Goal: Information Seeking & Learning: Learn about a topic

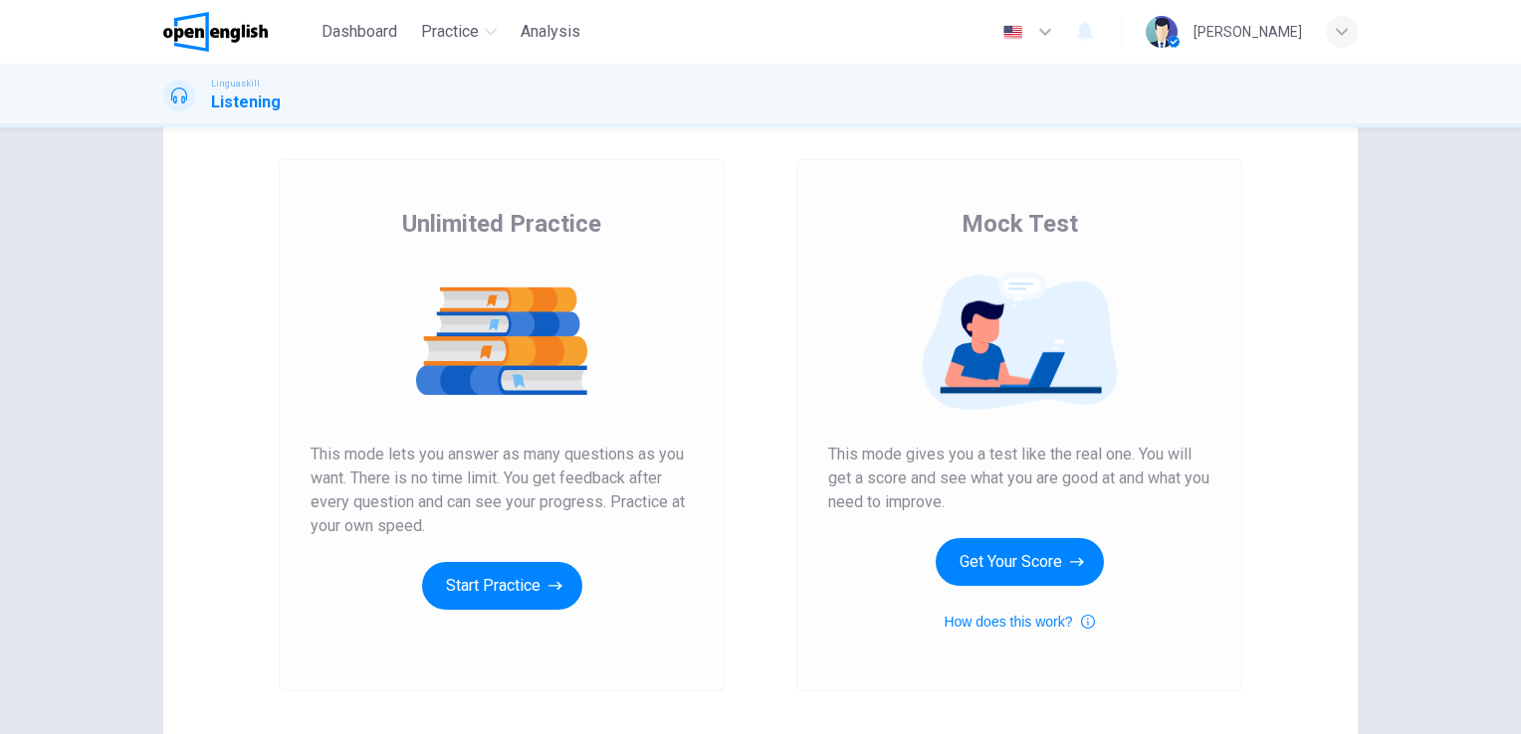
scroll to position [100, 0]
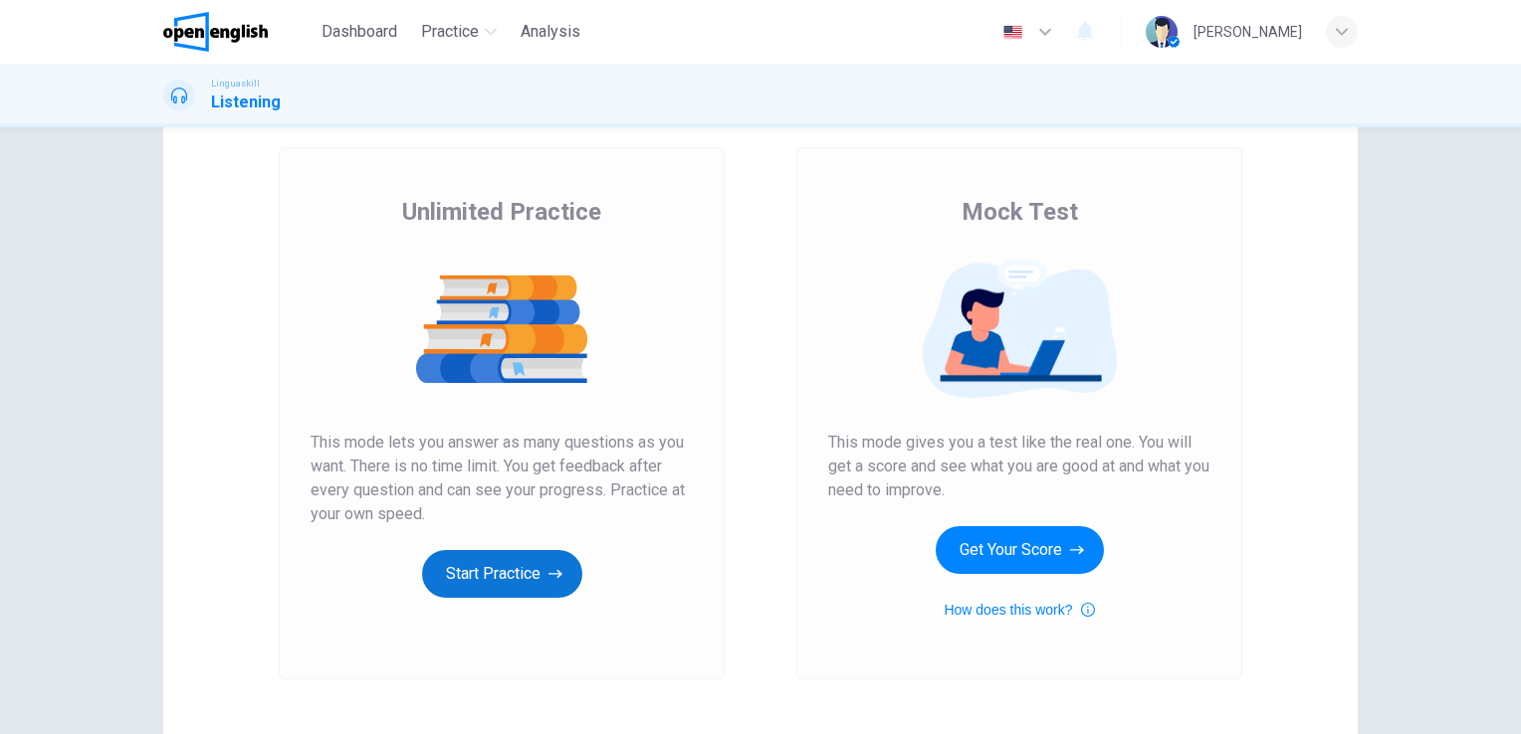
click at [541, 586] on button "Start Practice" at bounding box center [502, 574] width 160 height 48
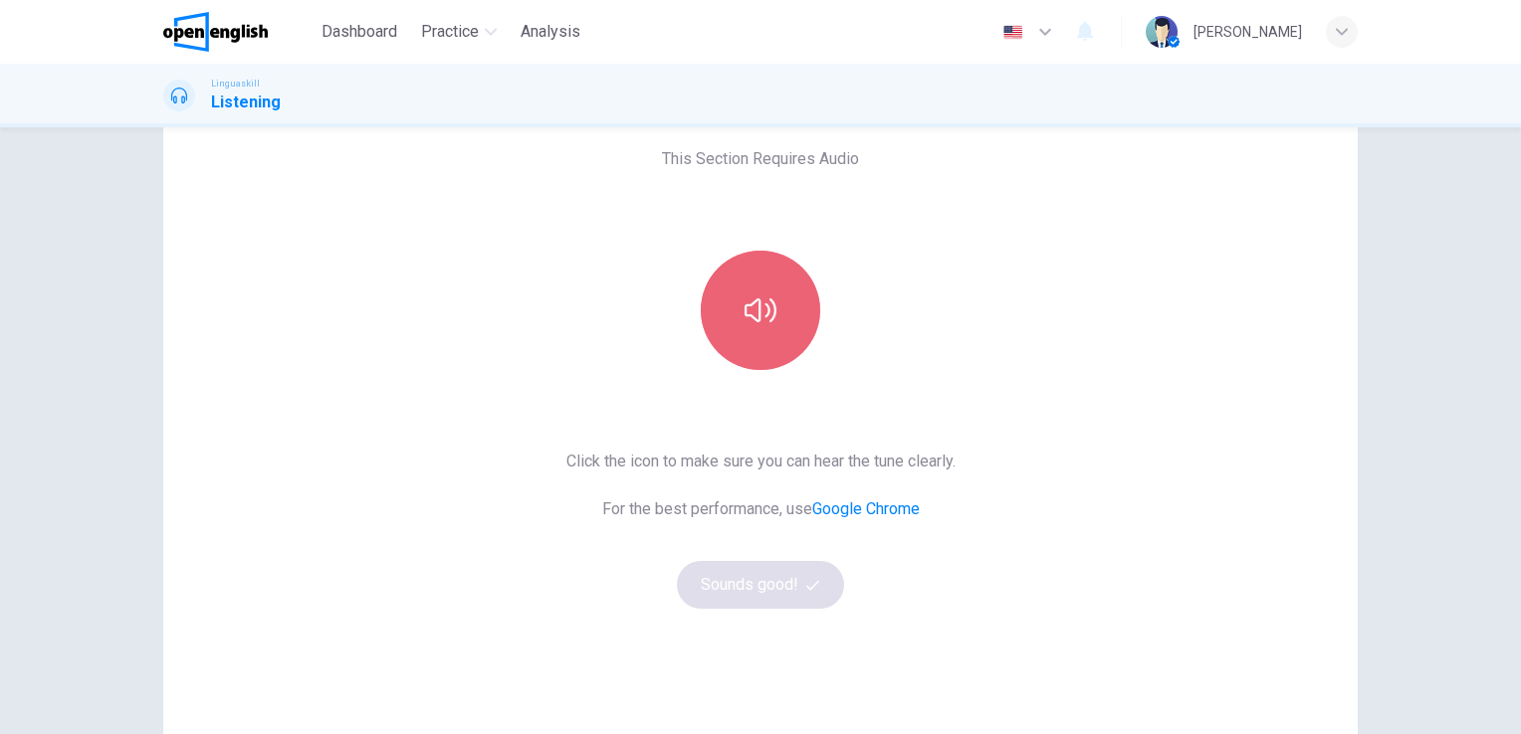
click at [741, 348] on button "button" at bounding box center [760, 310] width 119 height 119
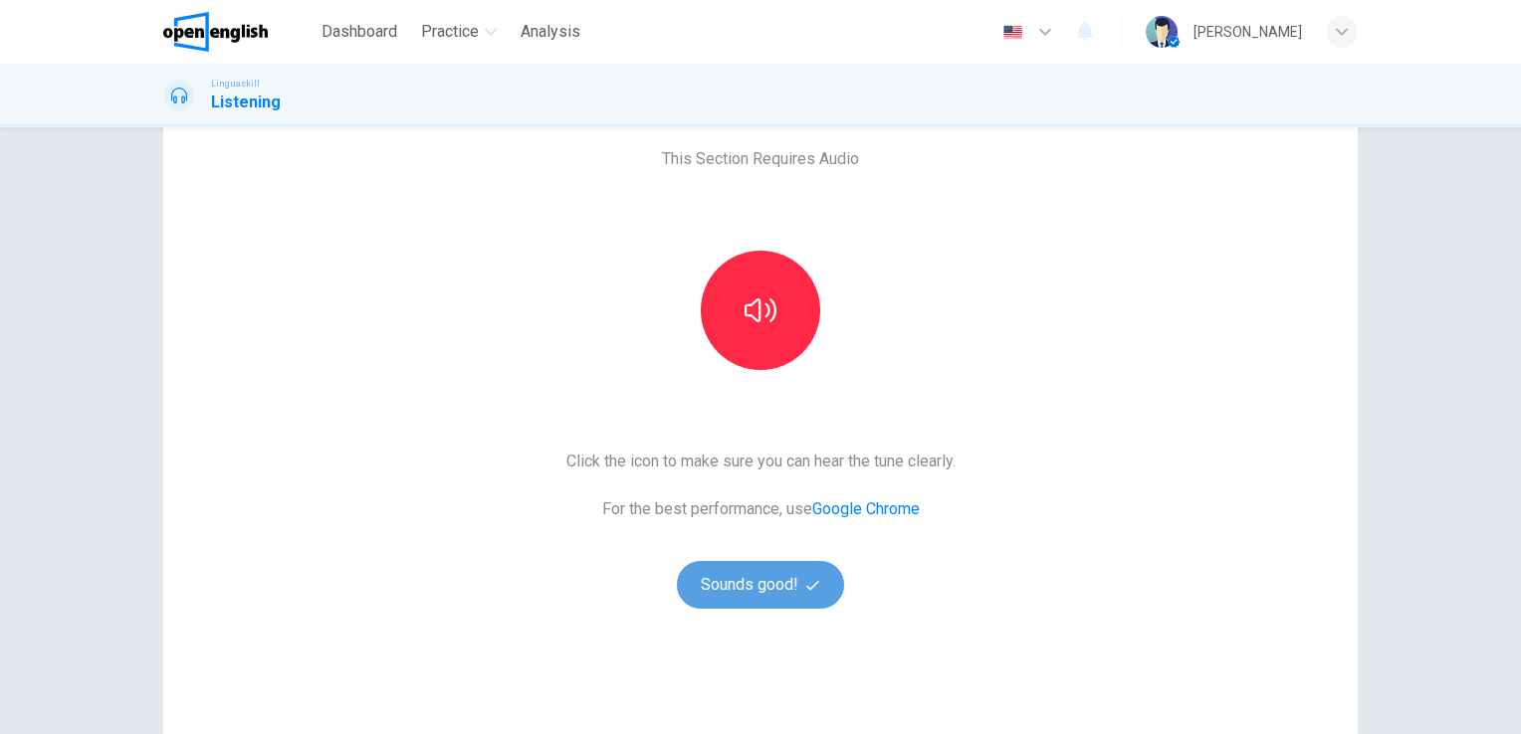
click at [731, 579] on button "Sounds good!" at bounding box center [760, 585] width 167 height 48
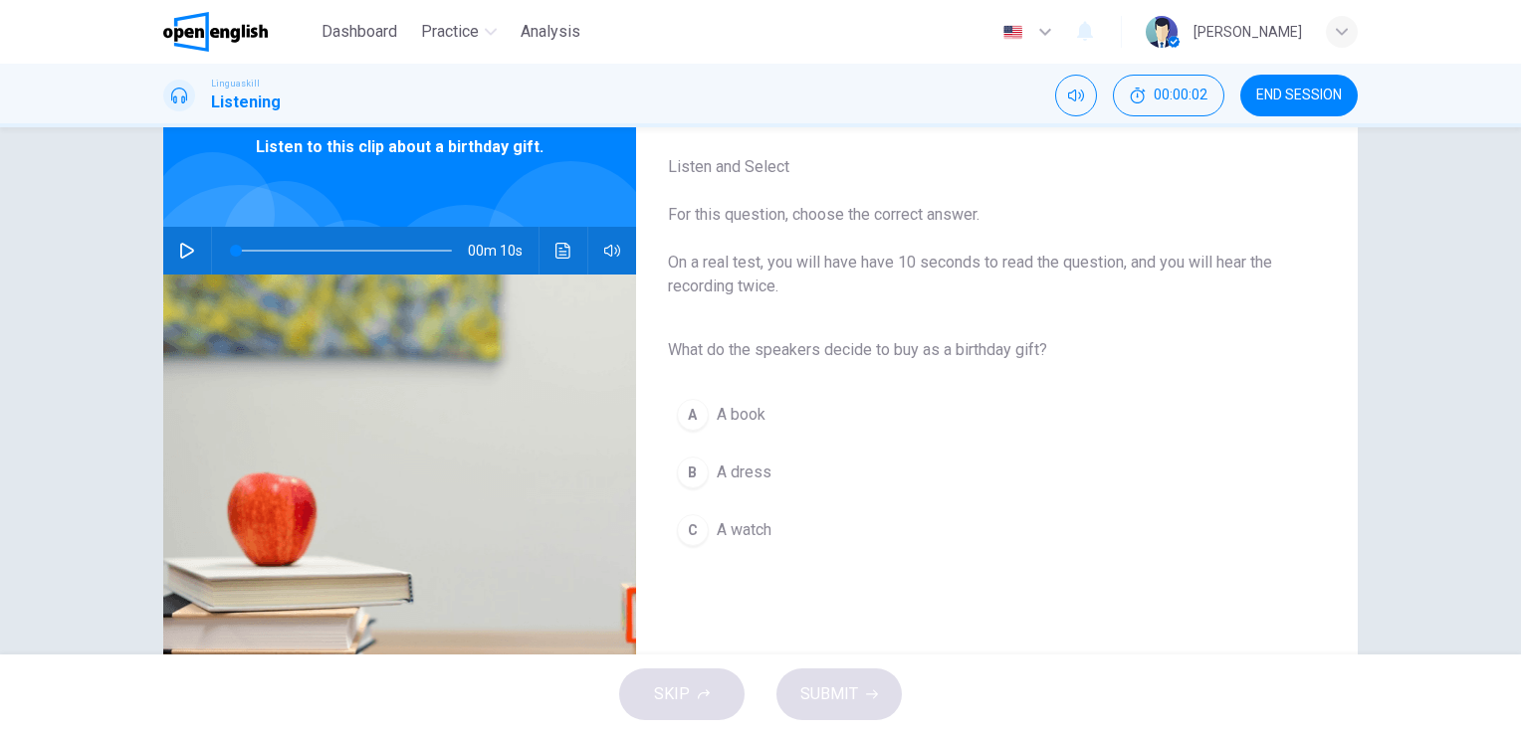
click at [179, 257] on icon "button" at bounding box center [187, 251] width 16 height 16
click at [679, 414] on div "A" at bounding box center [693, 415] width 32 height 32
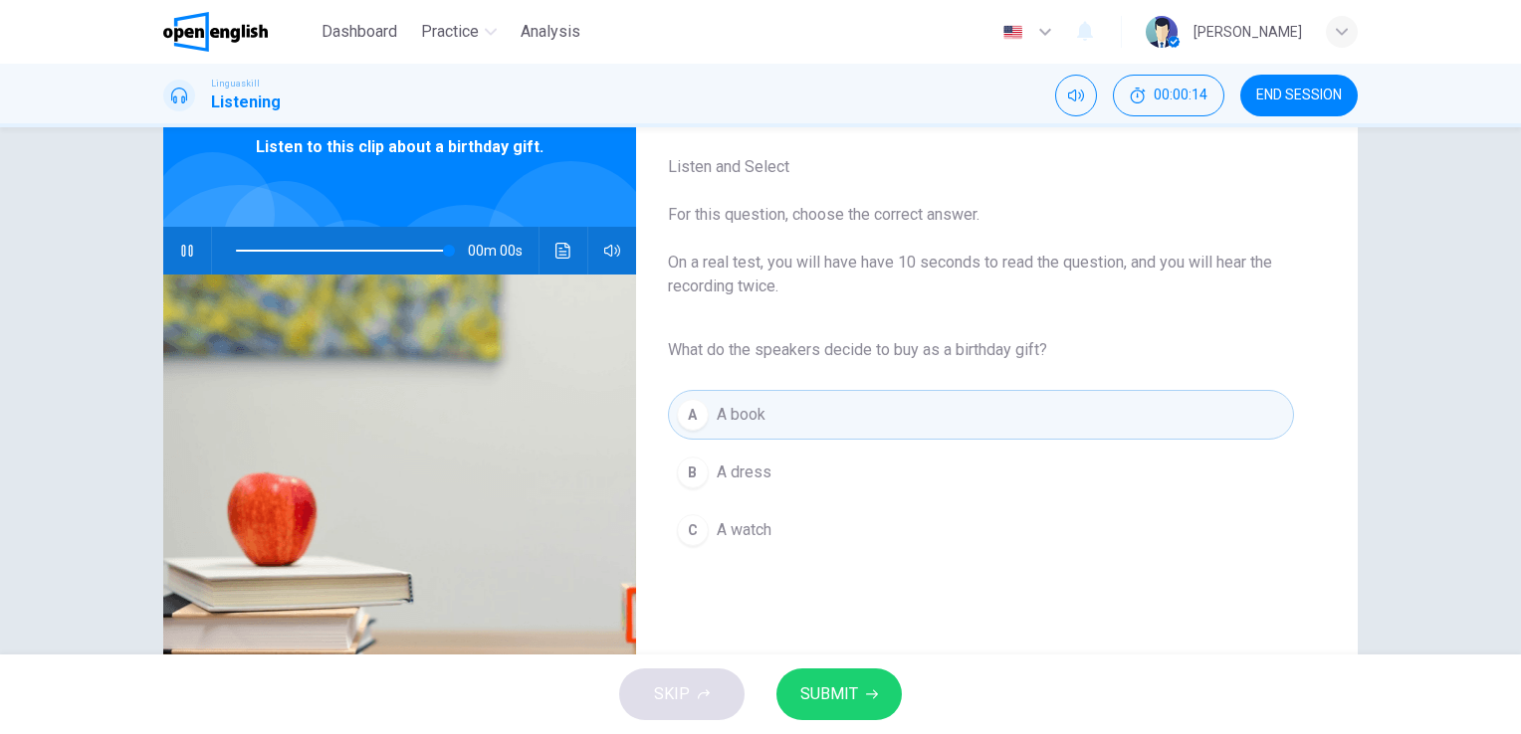
type input "*"
click at [849, 687] on span "SUBMIT" at bounding box center [829, 695] width 58 height 28
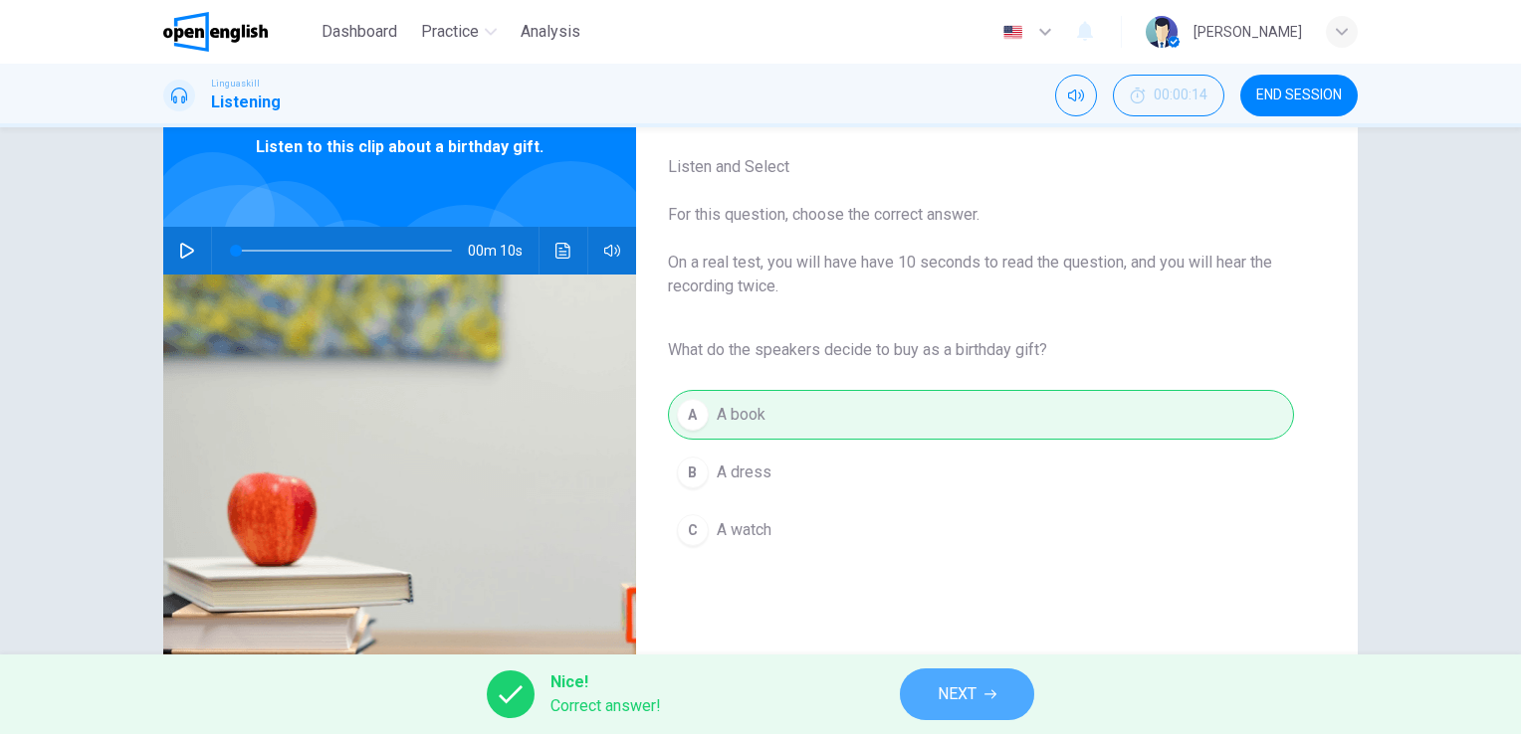
click at [976, 694] on span "NEXT" at bounding box center [956, 695] width 39 height 28
